Goal: Task Accomplishment & Management: Use online tool/utility

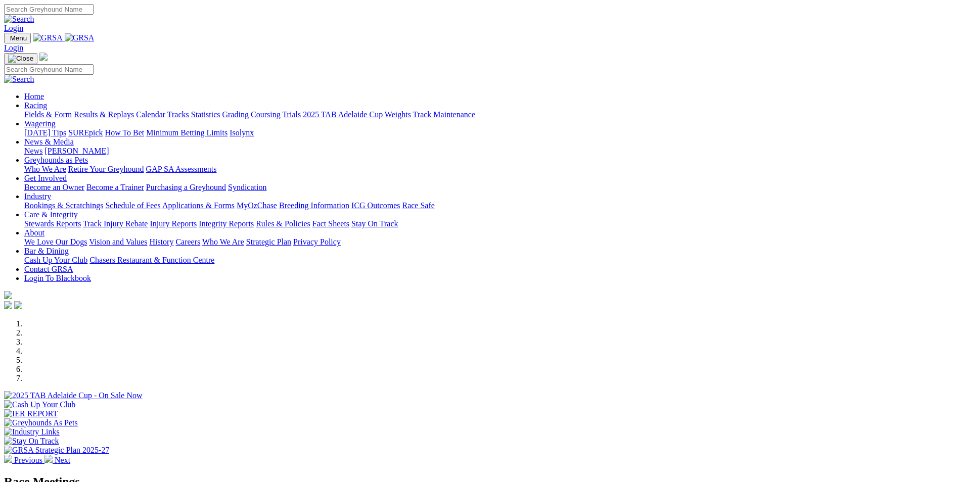
click at [103, 201] on link "Bookings & Scratchings" at bounding box center [63, 205] width 79 height 9
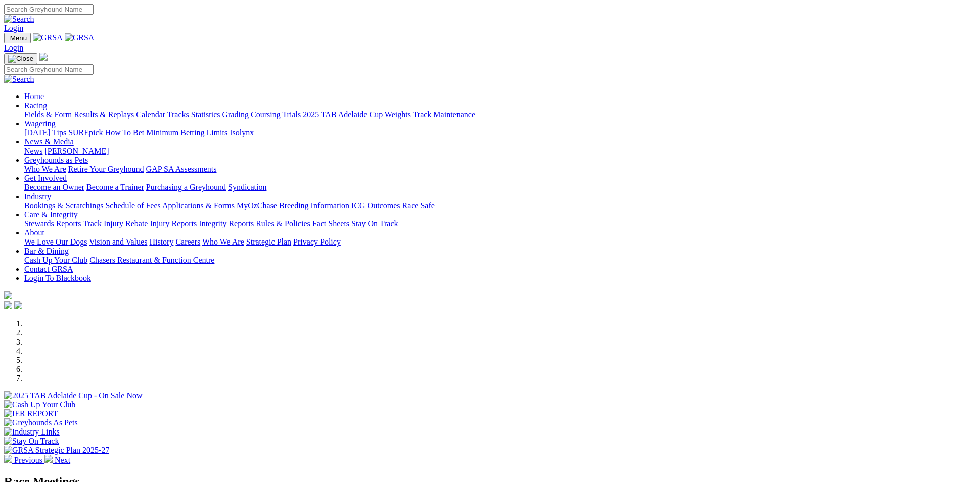
scroll to position [152, 0]
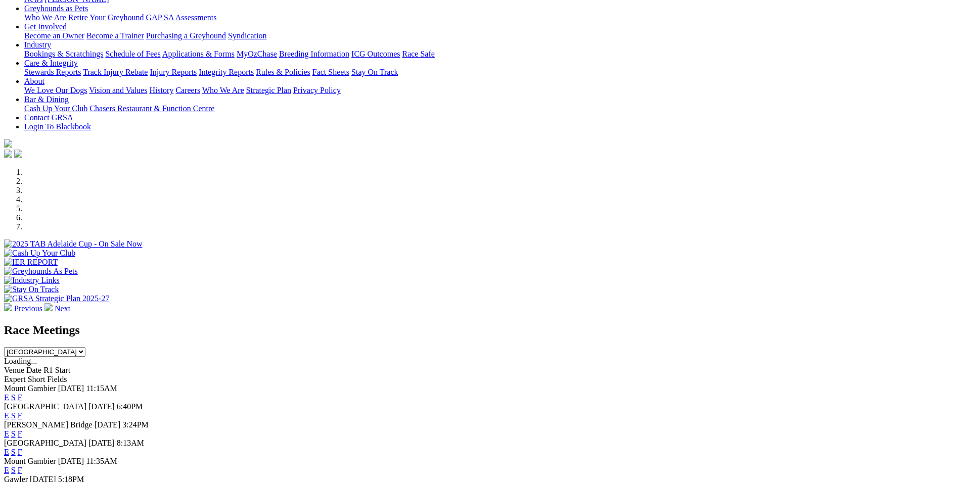
click at [22, 411] on link "F" at bounding box center [20, 415] width 5 height 9
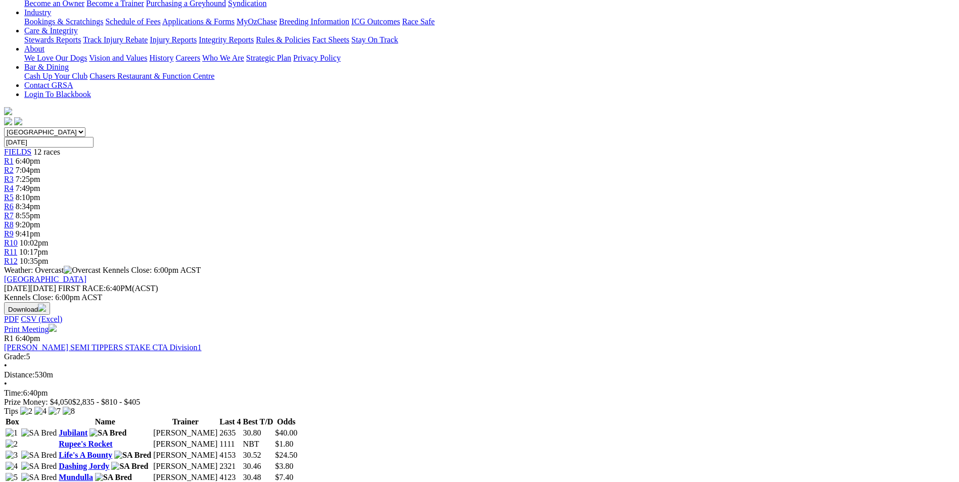
scroll to position [152, 0]
